Goal: Use online tool/utility: Use online tool/utility

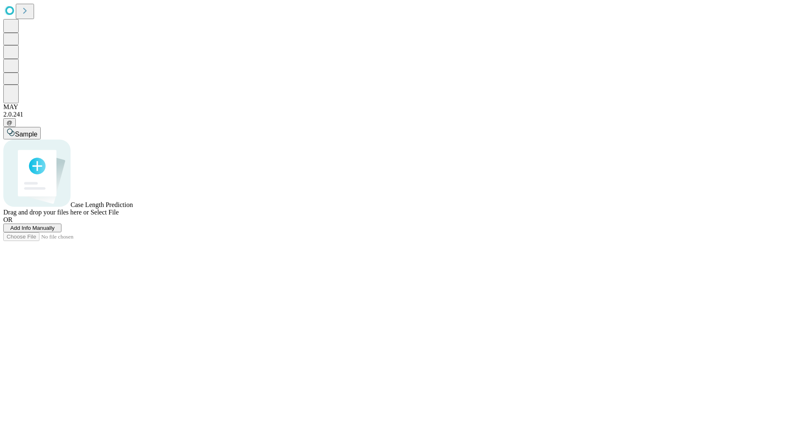
click at [119, 216] on span "Select File" at bounding box center [105, 212] width 28 height 7
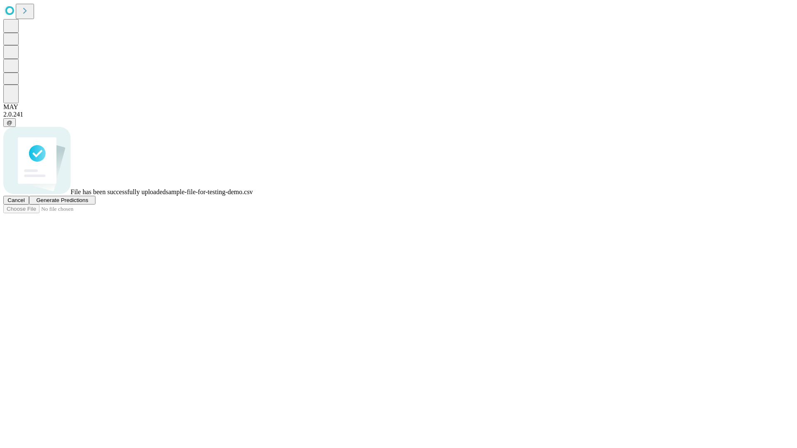
click at [88, 203] on span "Generate Predictions" at bounding box center [62, 200] width 52 height 6
